Goal: Information Seeking & Learning: Learn about a topic

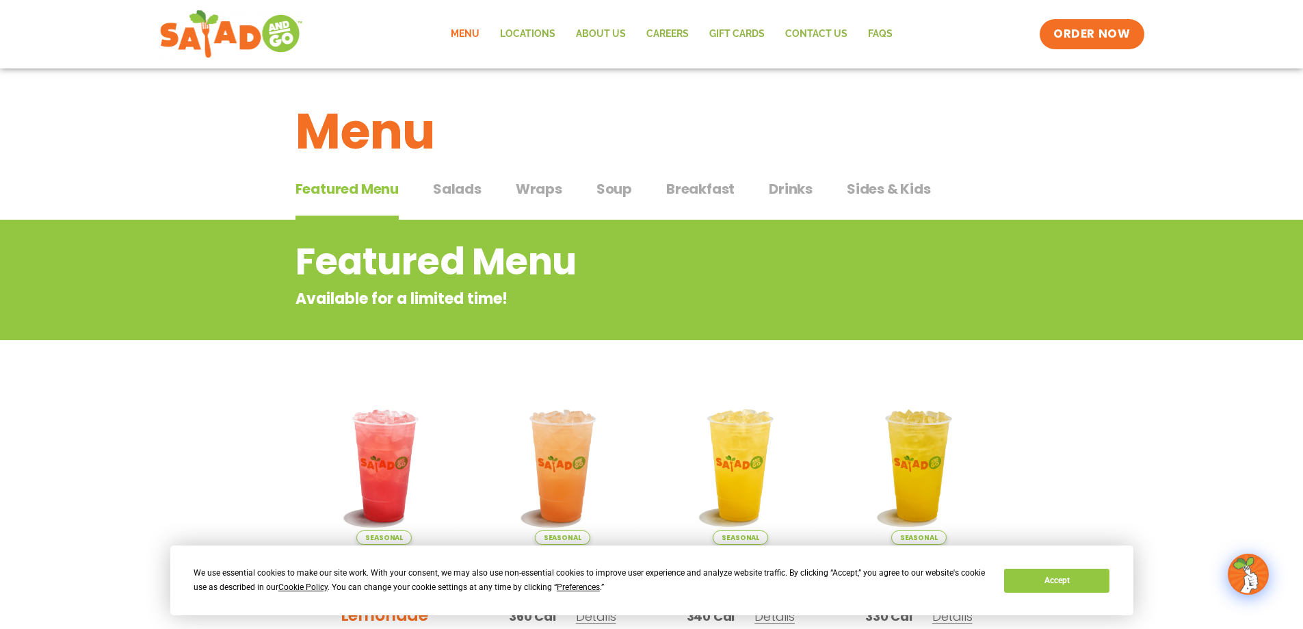
click at [462, 193] on span "Salads" at bounding box center [457, 189] width 49 height 21
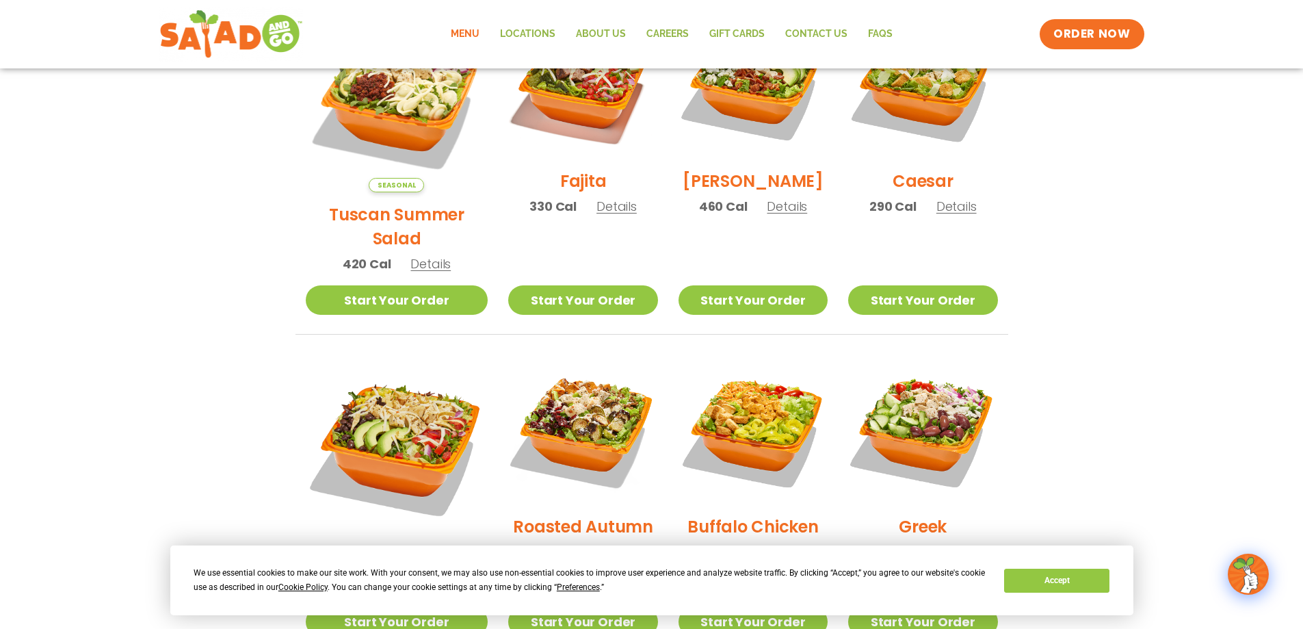
scroll to position [479, 0]
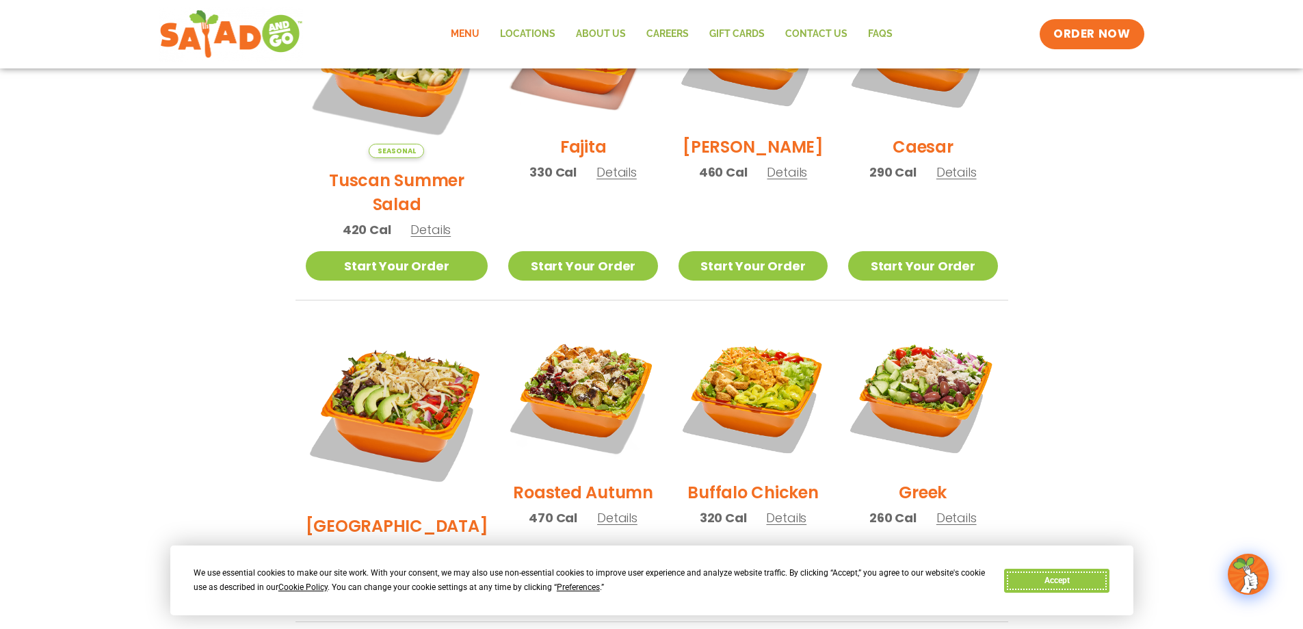
click at [1084, 586] on button "Accept" at bounding box center [1056, 580] width 105 height 24
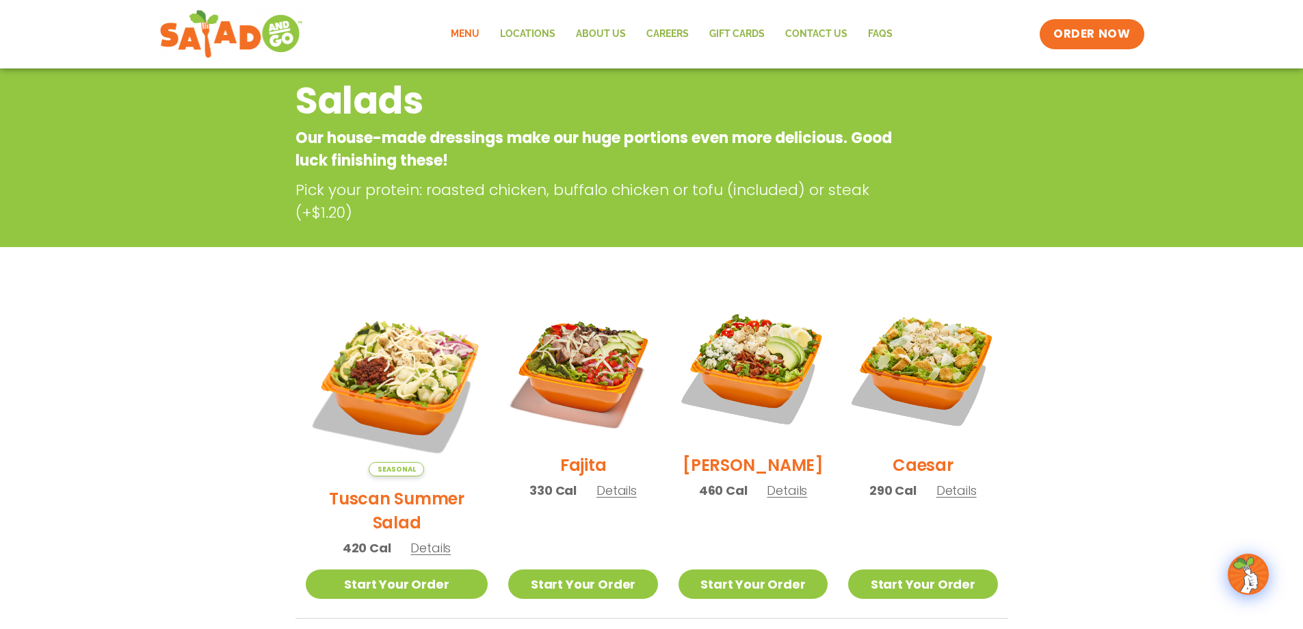
scroll to position [0, 0]
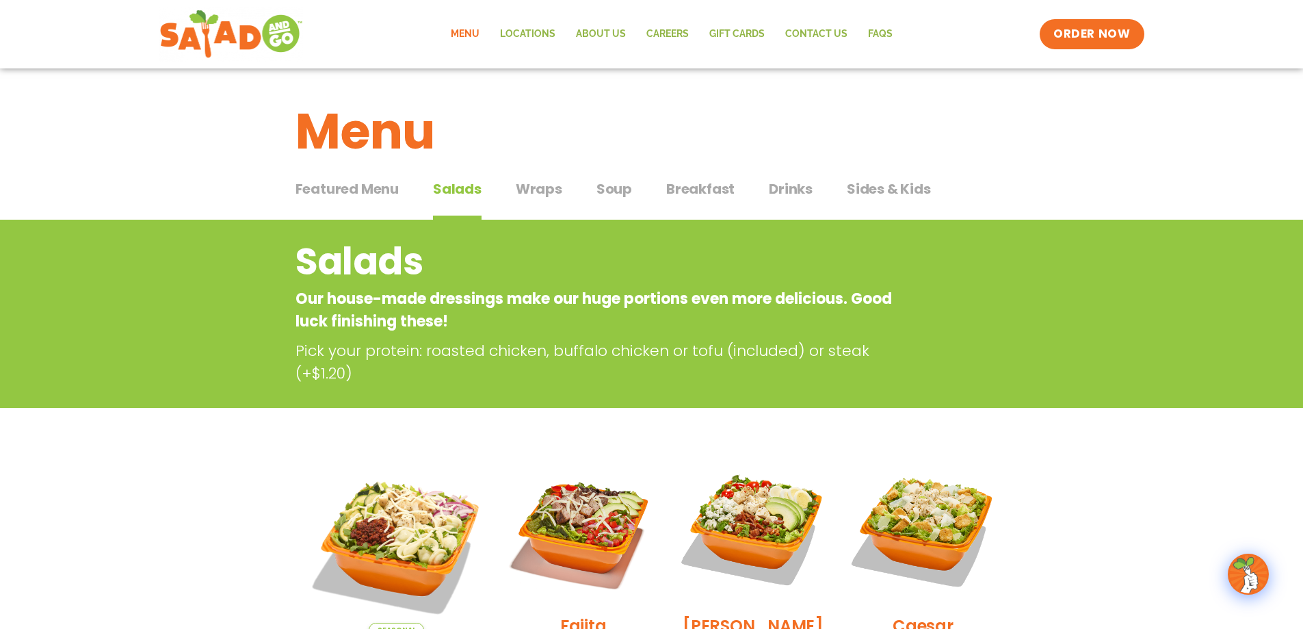
click at [344, 186] on span "Featured Menu" at bounding box center [346, 189] width 103 height 21
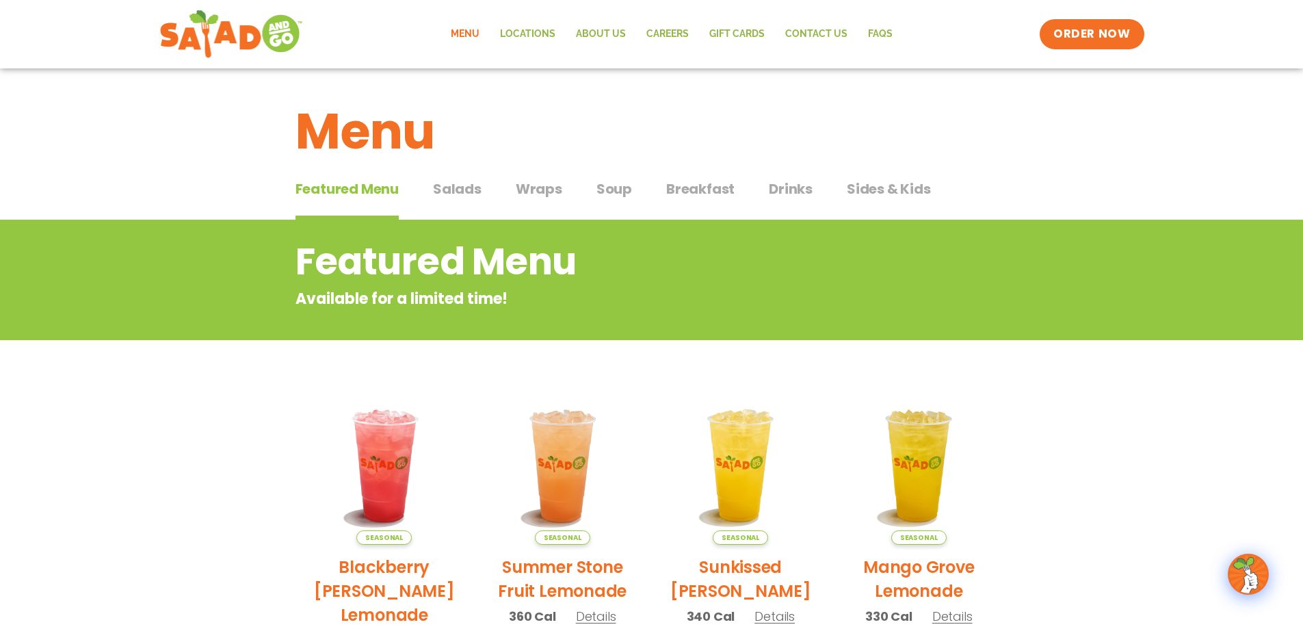
click at [777, 189] on span "Drinks" at bounding box center [791, 189] width 44 height 21
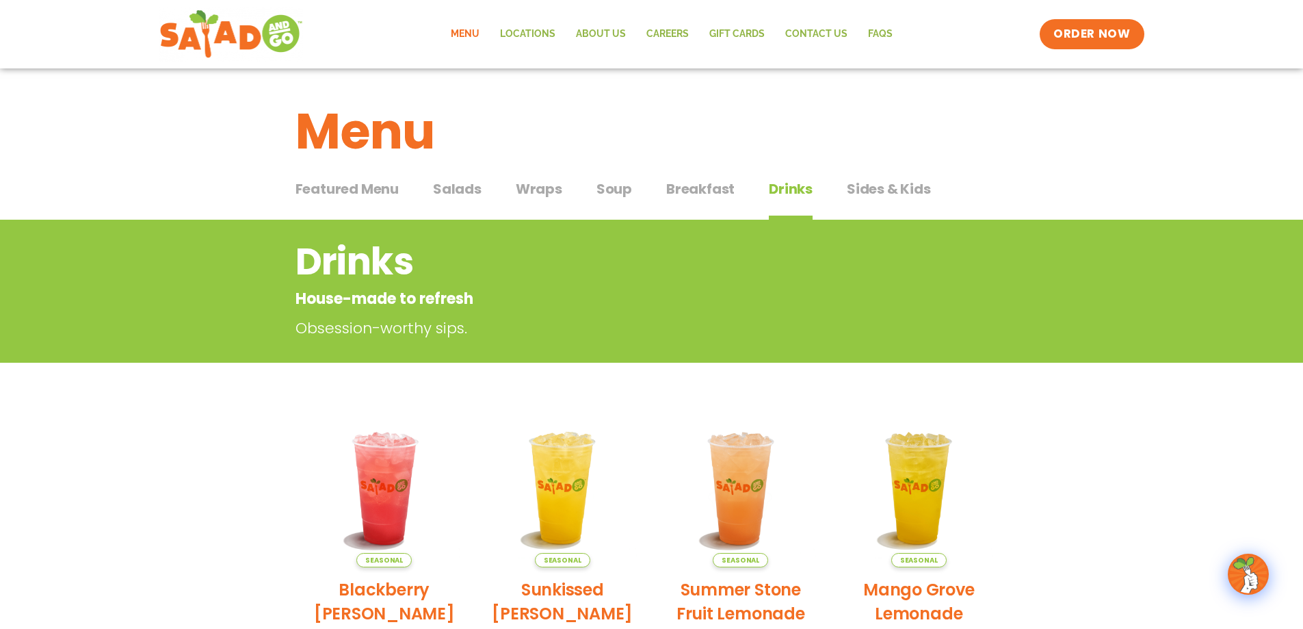
click at [872, 192] on span "Sides & Kids" at bounding box center [889, 189] width 84 height 21
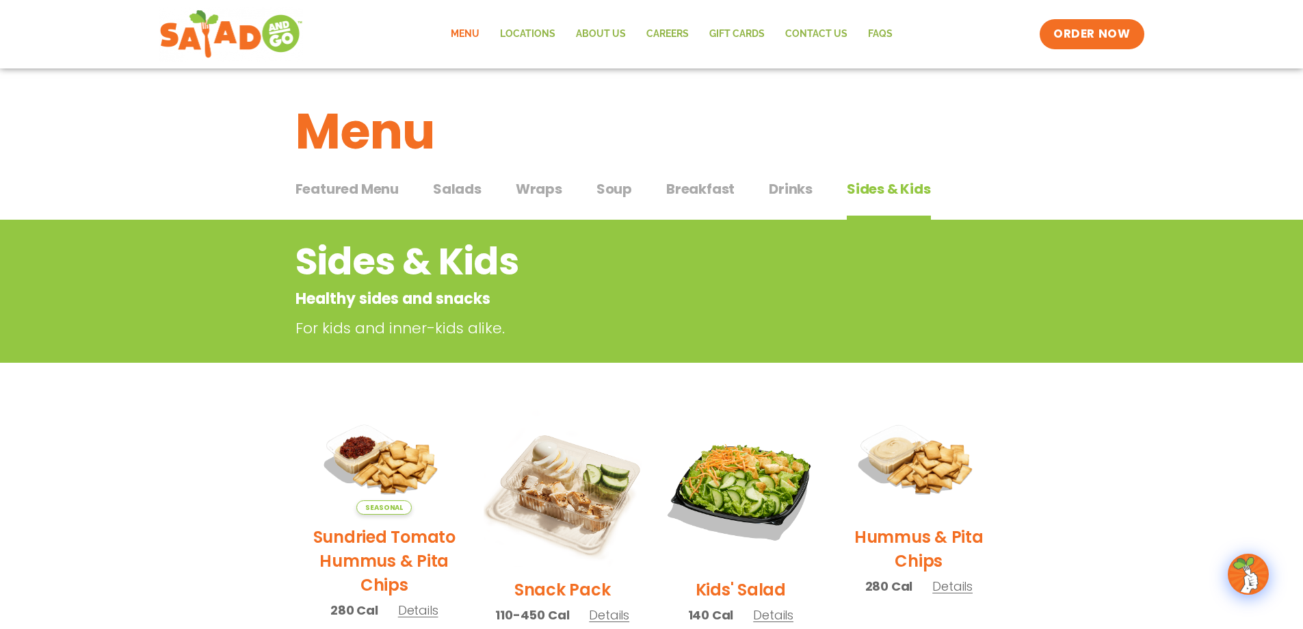
click at [356, 185] on span "Featured Menu" at bounding box center [346, 189] width 103 height 21
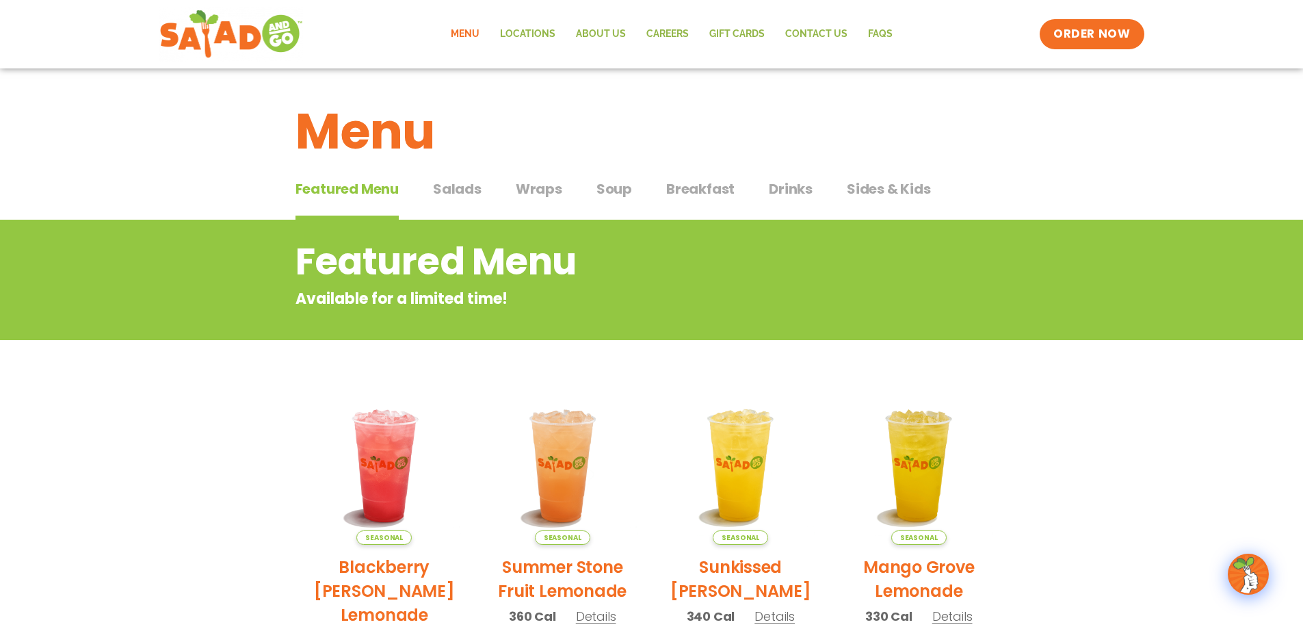
click at [361, 193] on span "Featured Menu" at bounding box center [346, 189] width 103 height 21
click at [537, 28] on link "Locations" at bounding box center [528, 33] width 76 height 31
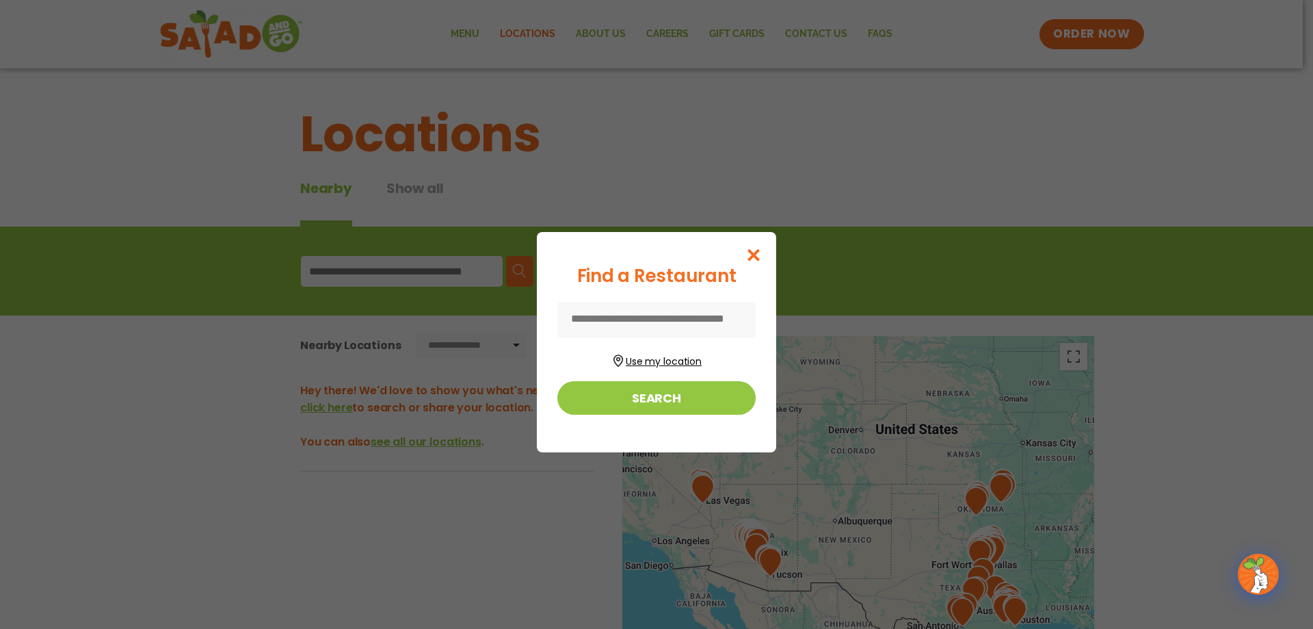
click at [661, 355] on button "Use my location" at bounding box center [656, 359] width 198 height 18
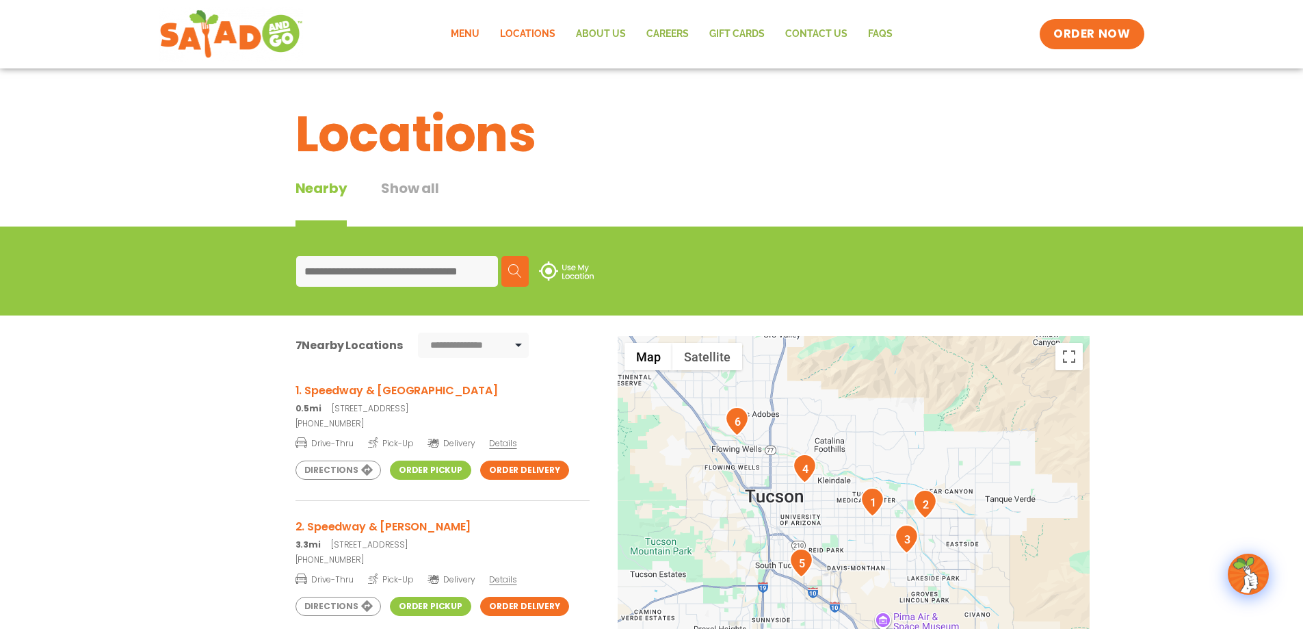
click at [473, 32] on link "Menu" at bounding box center [465, 33] width 49 height 31
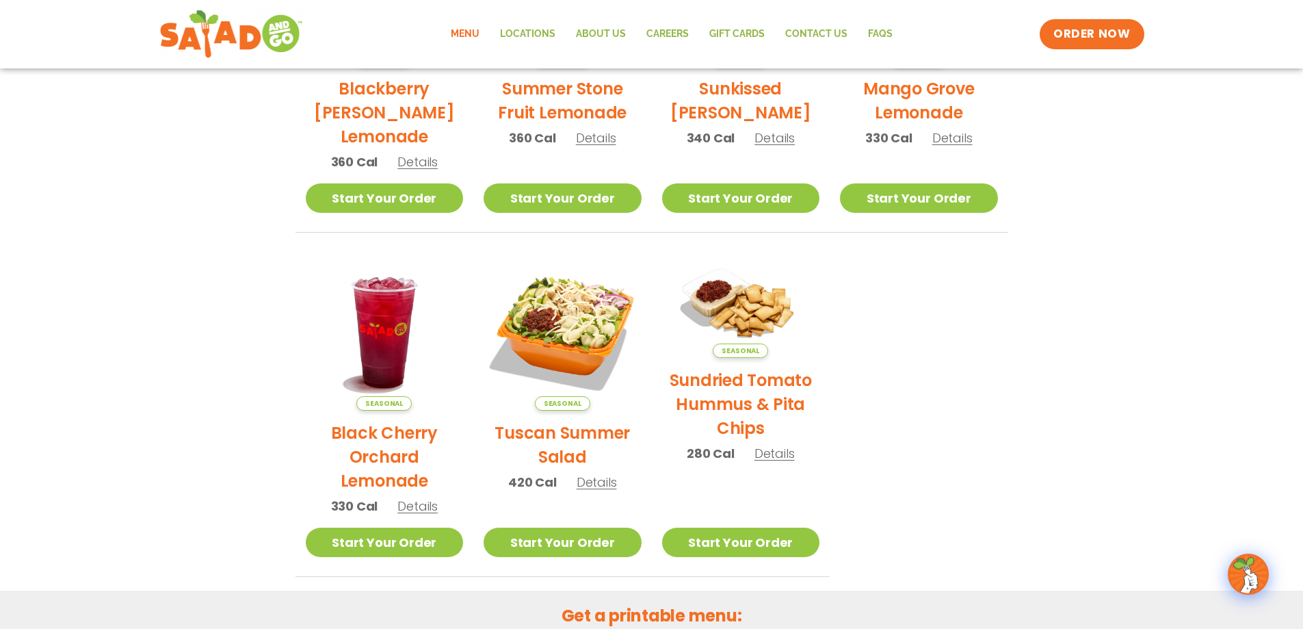
scroll to position [728, 0]
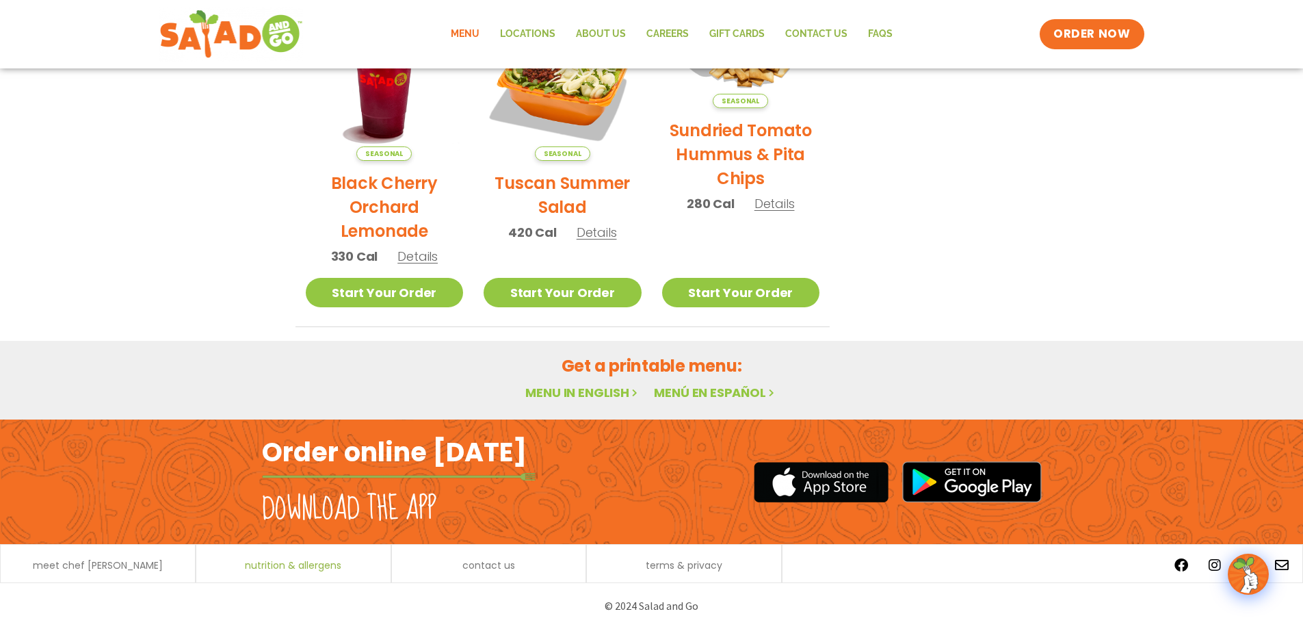
click at [266, 564] on span "nutrition & allergens" at bounding box center [293, 565] width 96 height 10
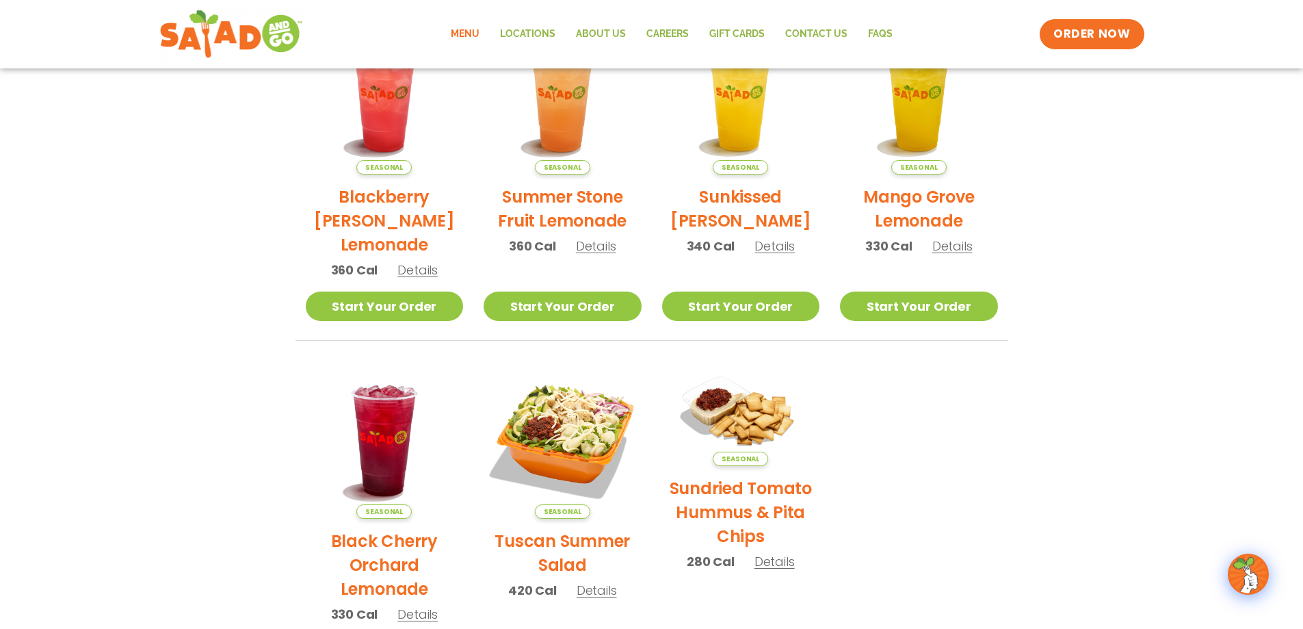
scroll to position [317, 0]
